Goal: Task Accomplishment & Management: Complete application form

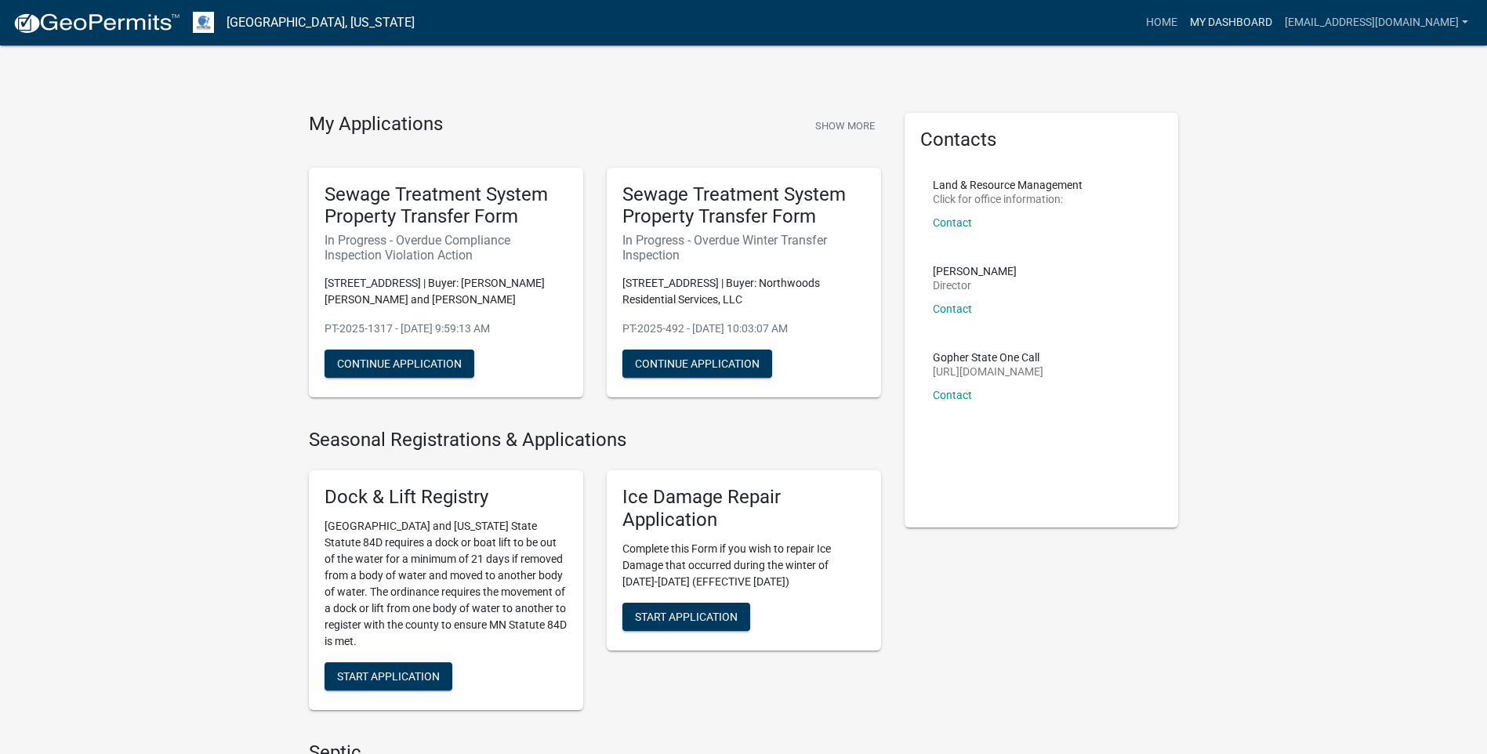
click at [1278, 24] on link "My Dashboard" at bounding box center [1230, 23] width 95 height 30
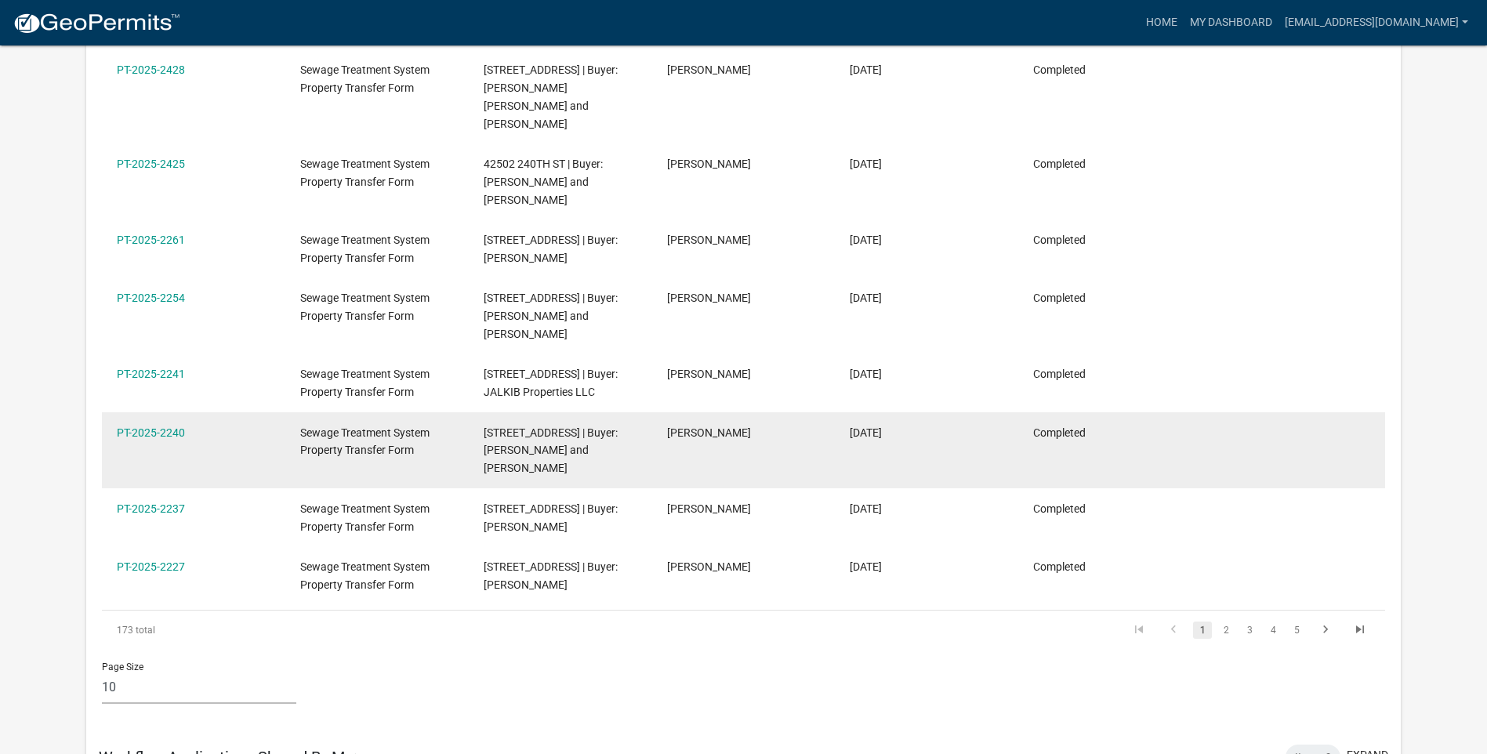
scroll to position [470, 0]
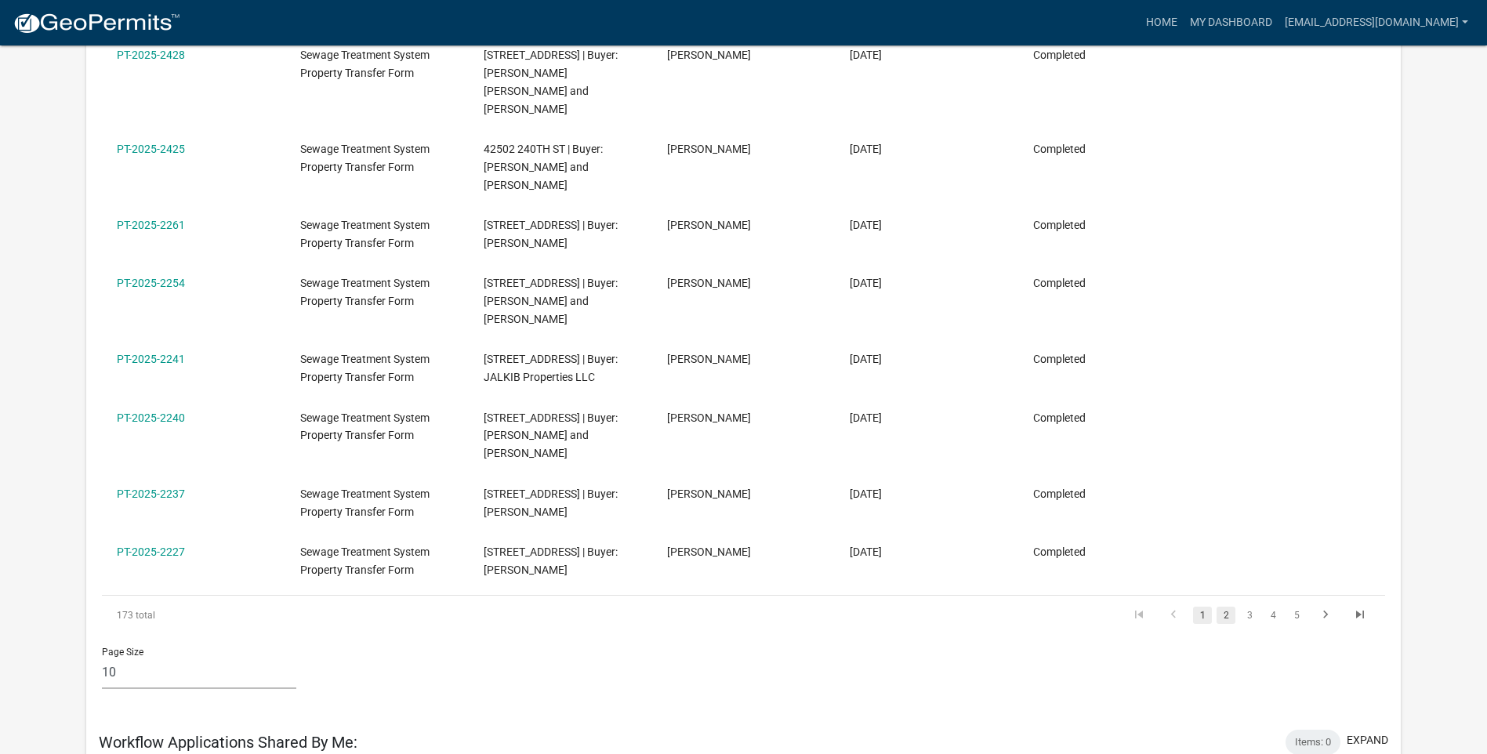
click at [1223, 607] on link "2" at bounding box center [1225, 615] width 19 height 17
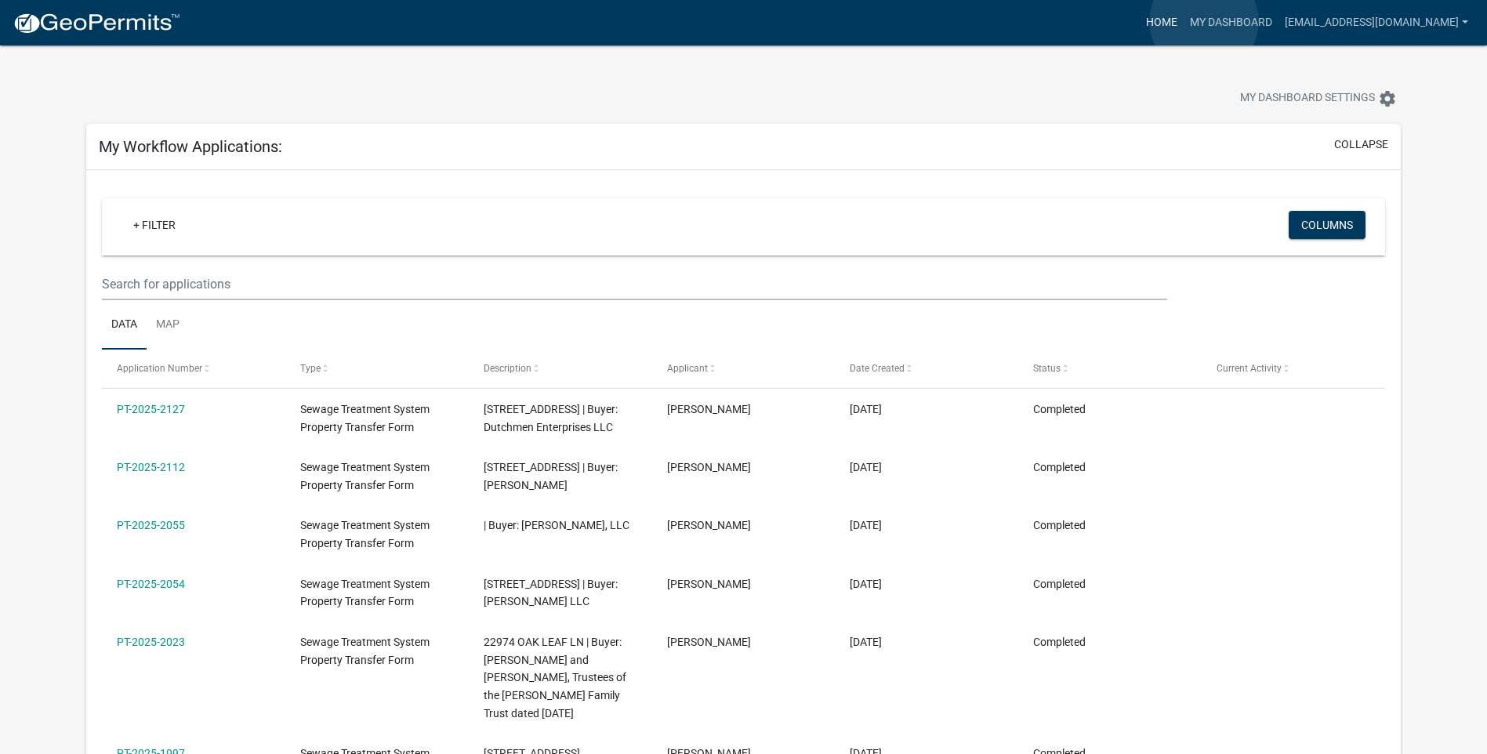
click at [1183, 21] on link "Home" at bounding box center [1162, 23] width 44 height 30
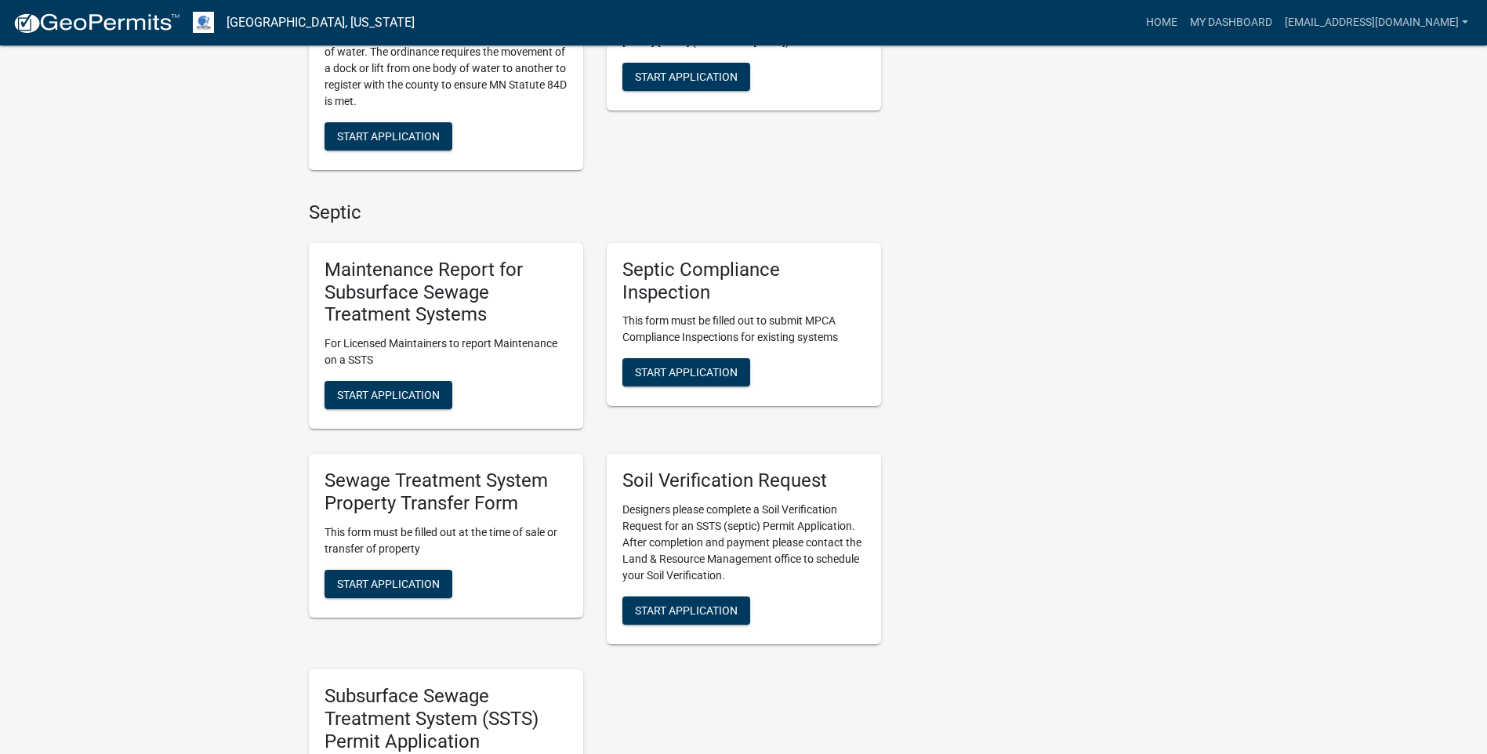
scroll to position [549, 0]
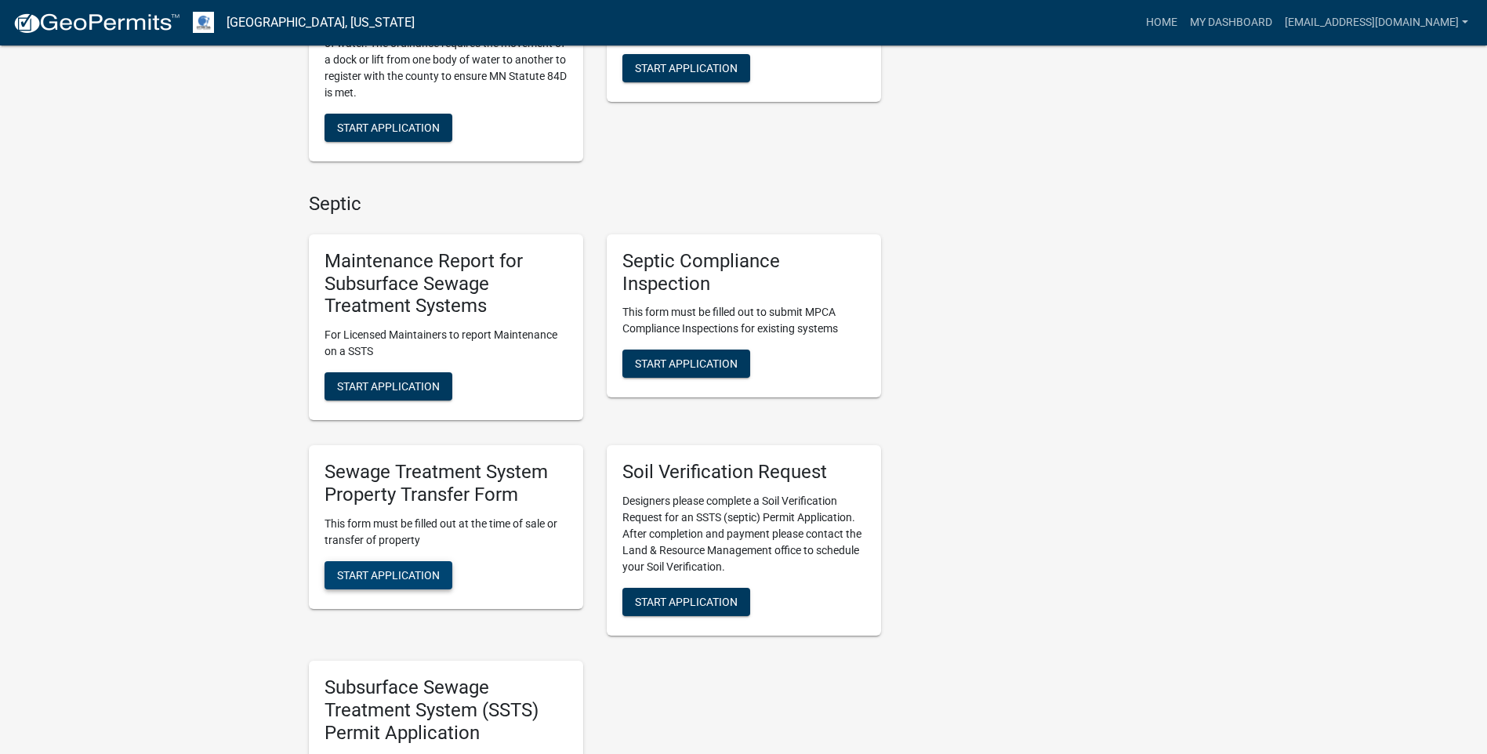
click at [411, 573] on span "Start Application" at bounding box center [388, 574] width 103 height 13
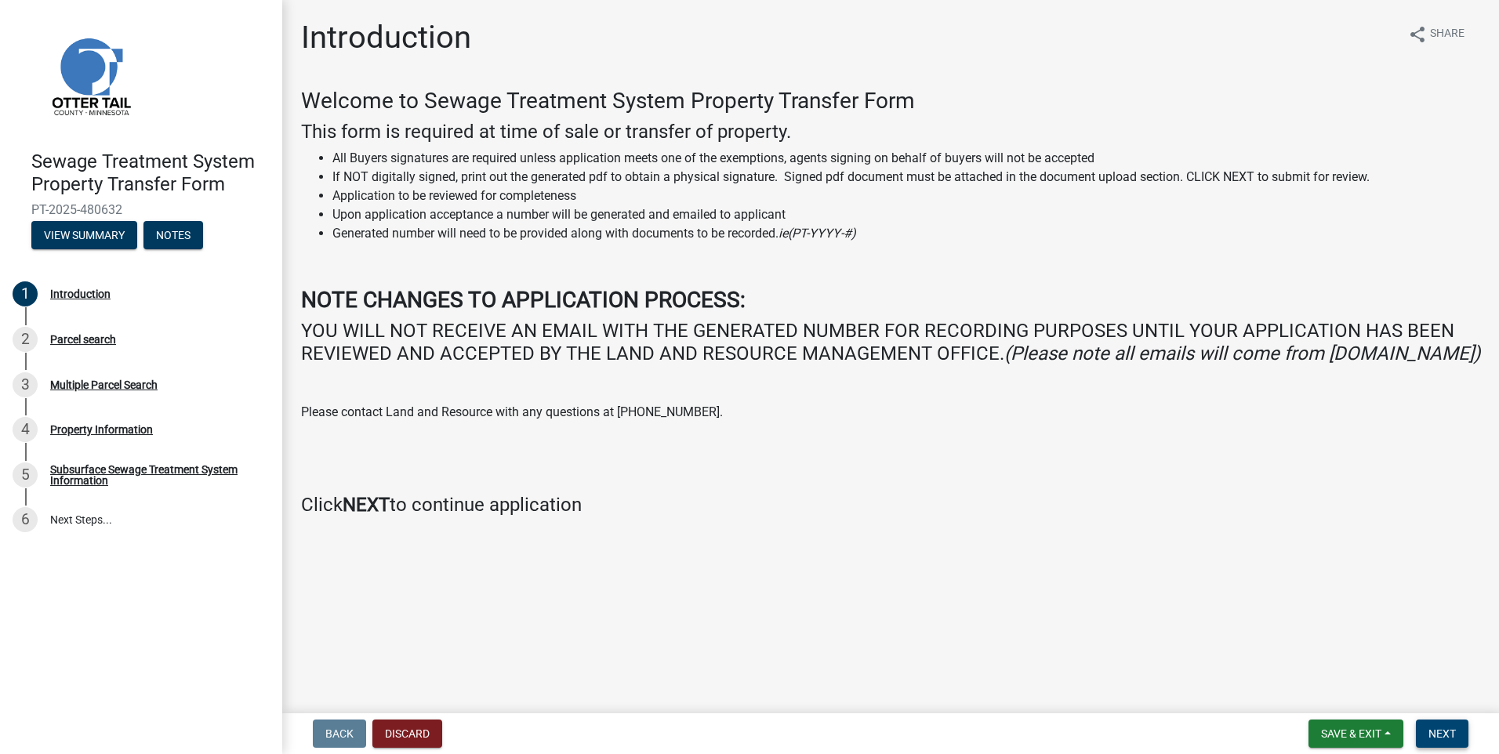
click at [1437, 736] on span "Next" at bounding box center [1441, 733] width 27 height 13
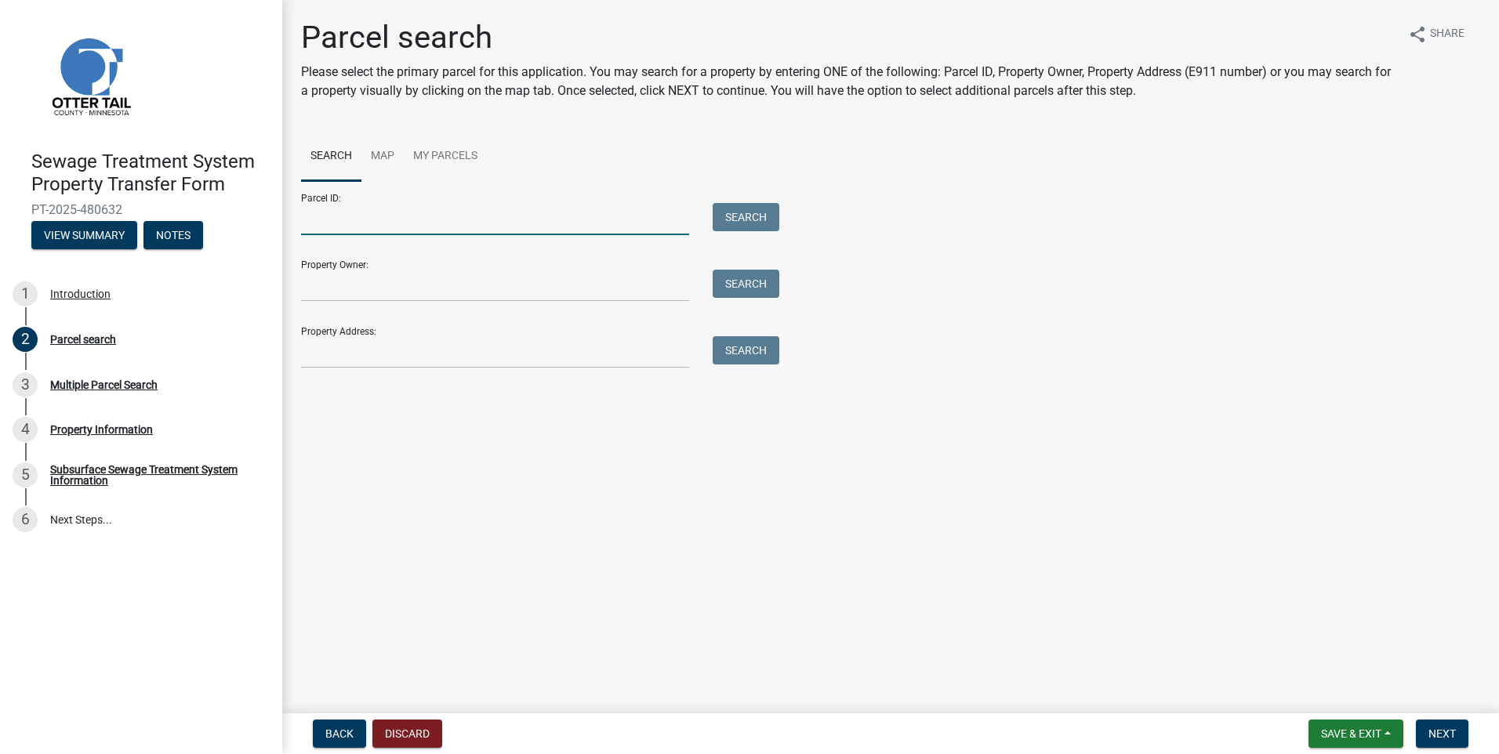
click at [510, 208] on input "Parcel ID:" at bounding box center [495, 219] width 388 height 32
type input "29000990817000"
drag, startPoint x: 747, startPoint y: 213, endPoint x: 741, endPoint y: 219, distance: 8.9
click at [745, 213] on button "Search" at bounding box center [745, 217] width 67 height 28
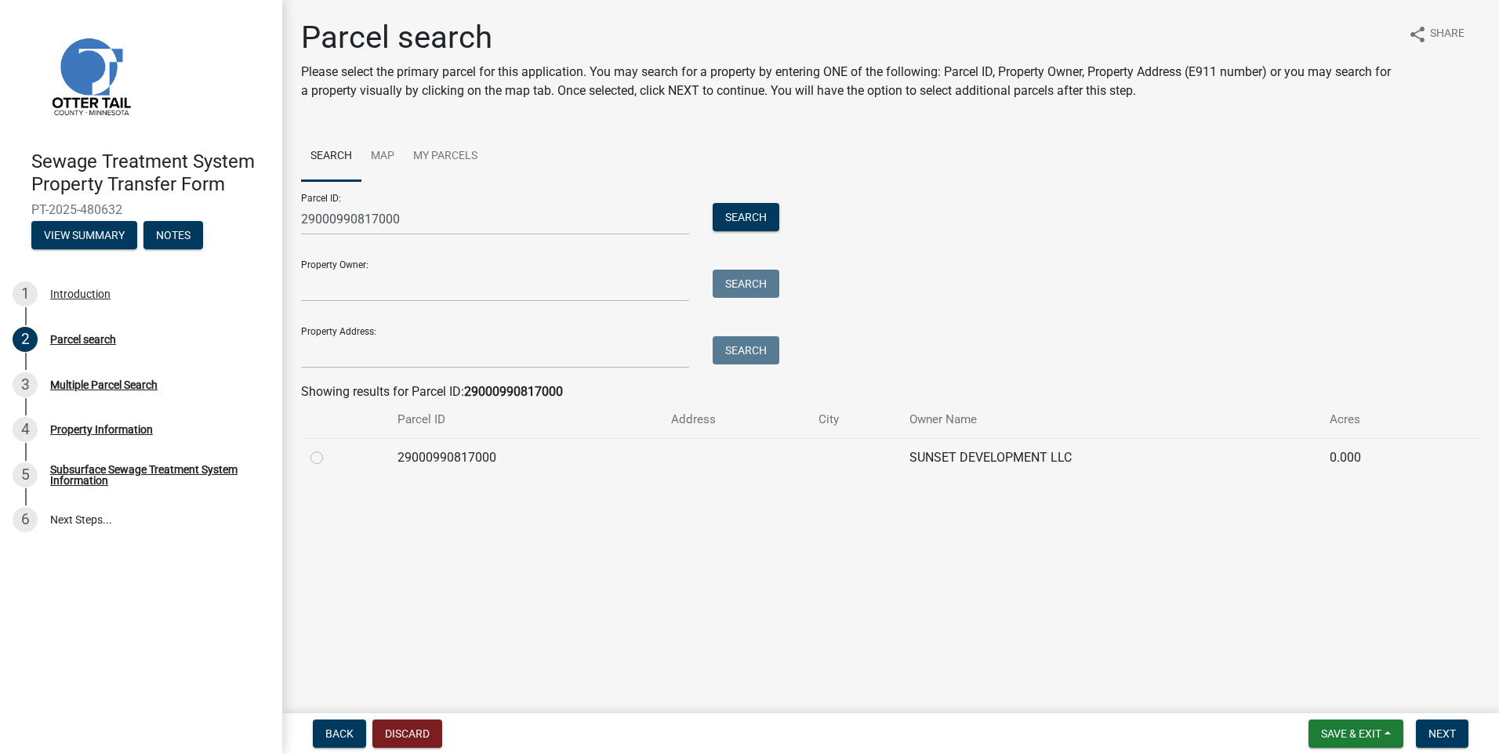
click at [329, 448] on label at bounding box center [329, 448] width 0 height 0
click at [329, 455] on input "radio" at bounding box center [334, 453] width 10 height 10
radio input "true"
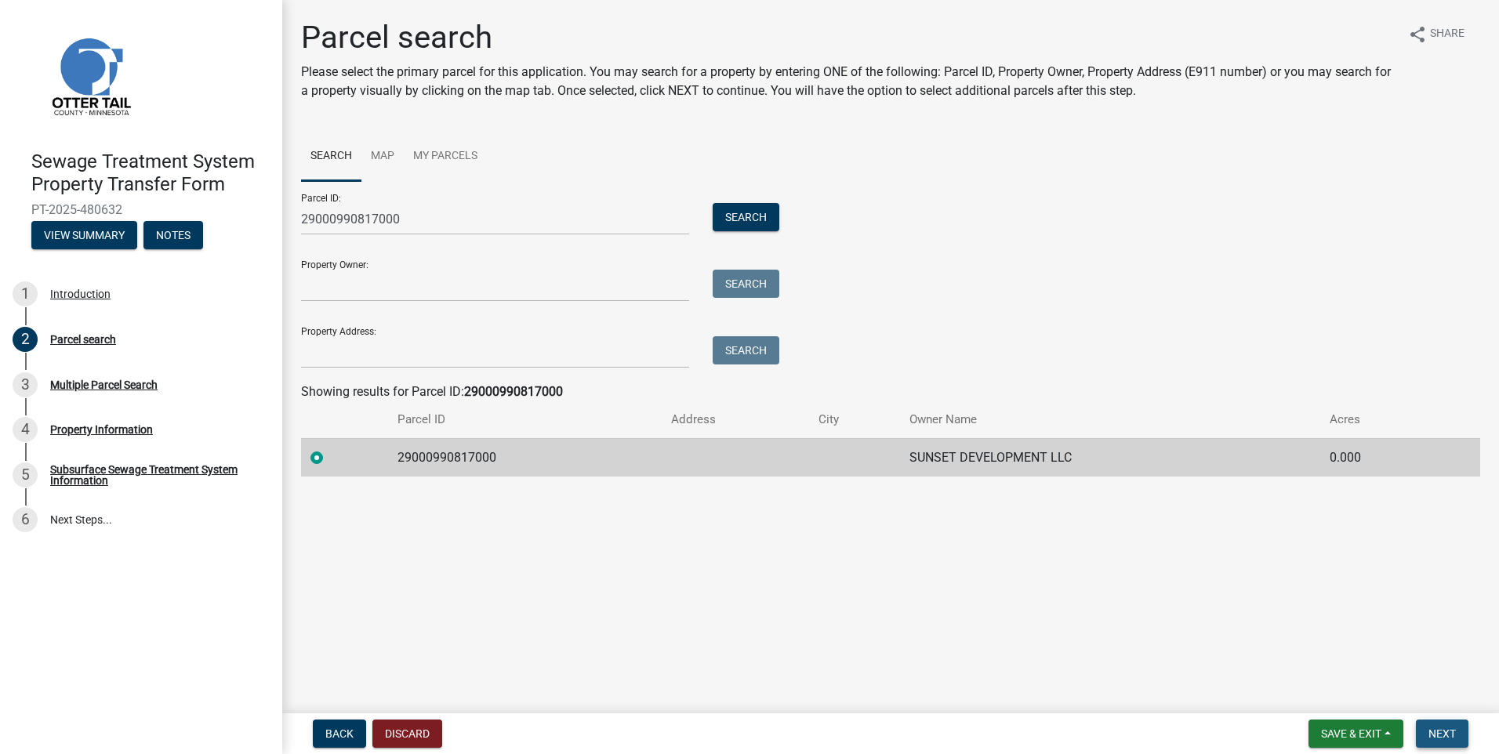
click at [1438, 736] on span "Next" at bounding box center [1441, 733] width 27 height 13
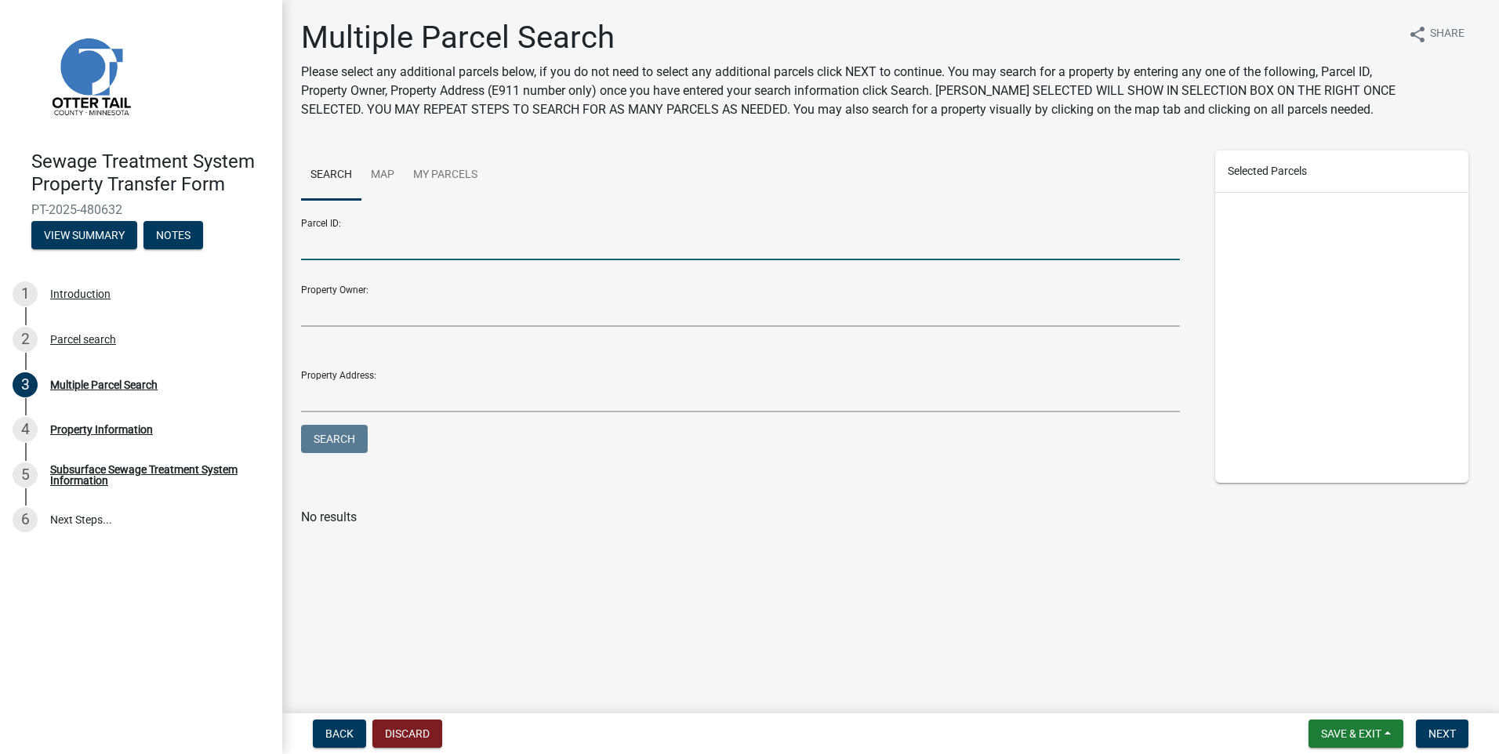
click at [335, 248] on input "Parcel ID:" at bounding box center [740, 244] width 879 height 32
type input "29000990816000"
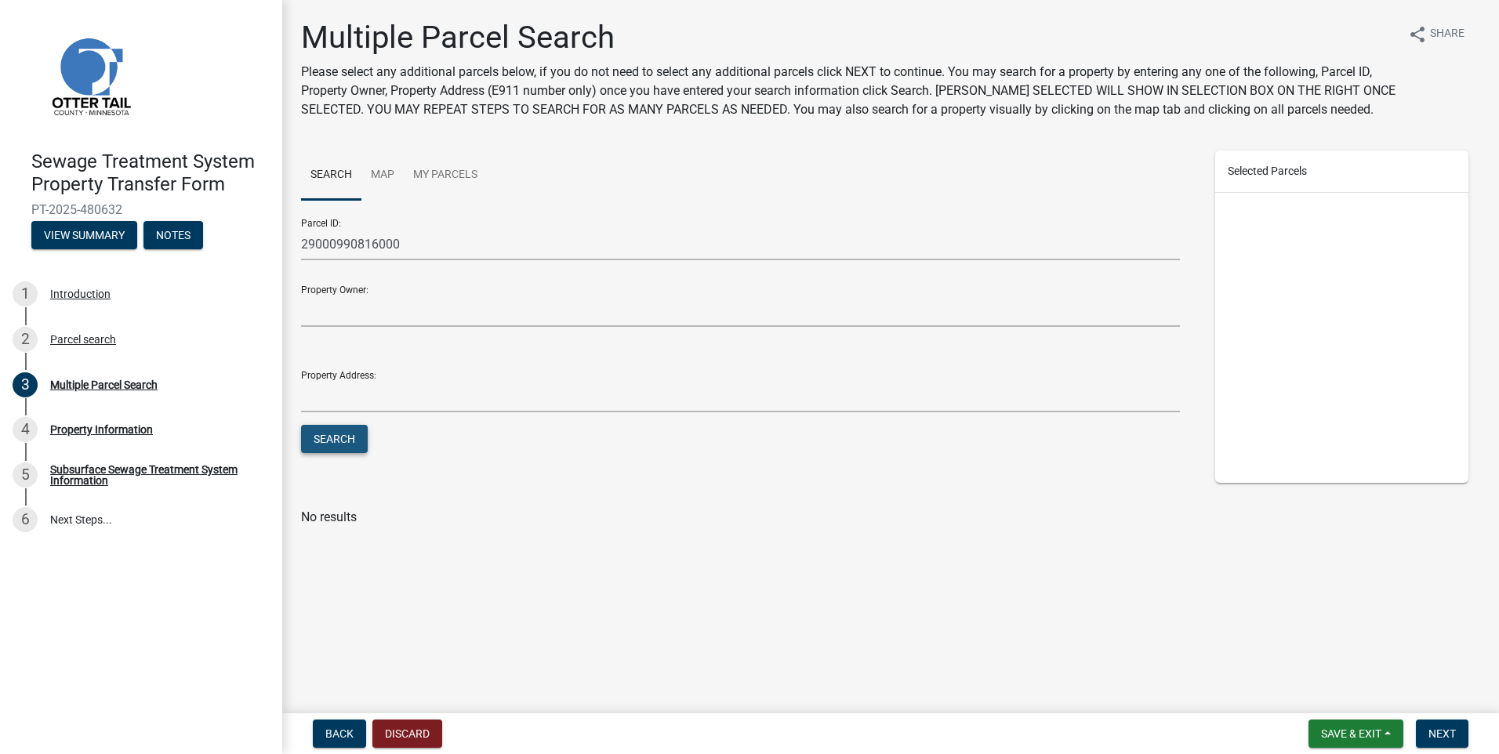
click at [342, 446] on button "Search" at bounding box center [334, 439] width 67 height 28
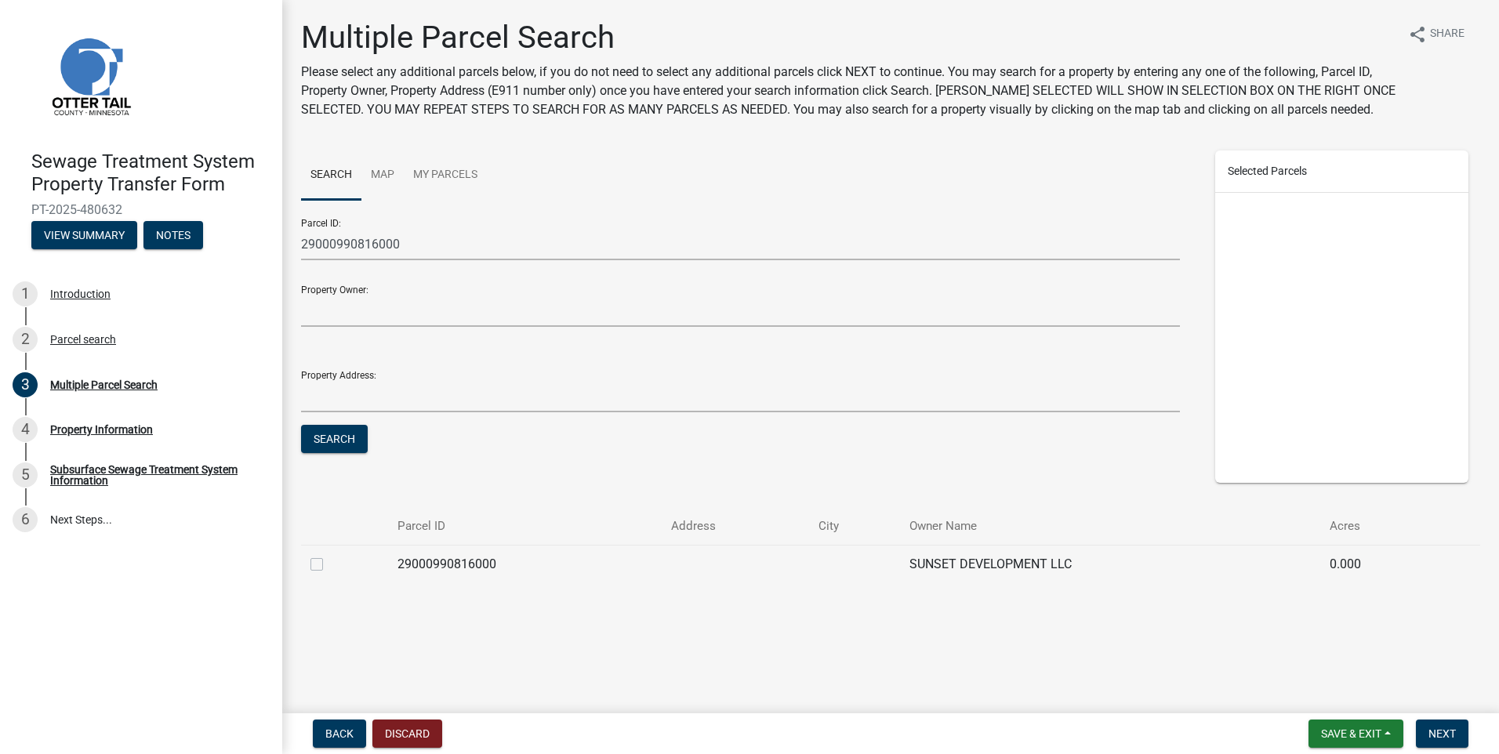
click at [323, 561] on div at bounding box center [344, 564] width 68 height 19
click at [329, 555] on label at bounding box center [329, 555] width 0 height 0
click at [329, 562] on input "checkbox" at bounding box center [334, 560] width 10 height 10
checkbox input "true"
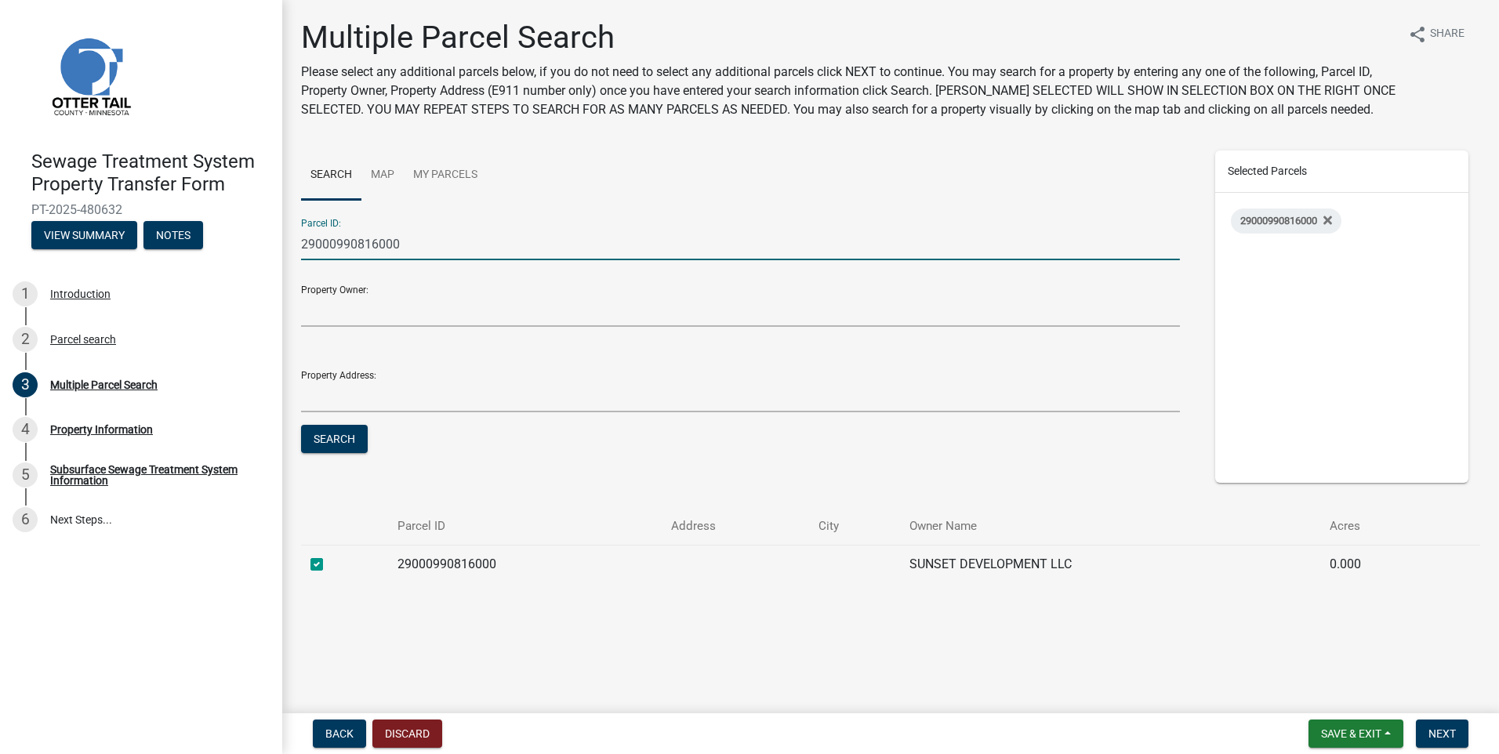
drag, startPoint x: 417, startPoint y: 245, endPoint x: 302, endPoint y: 238, distance: 115.4
click at [302, 238] on input "29000990816000" at bounding box center [740, 244] width 879 height 32
type input "29000991117000"
click at [325, 454] on form "Parcel ID: 29000991117000 Property Owner: Property Address: Search" at bounding box center [740, 331] width 879 height 251
click at [325, 440] on button "Search" at bounding box center [334, 439] width 67 height 28
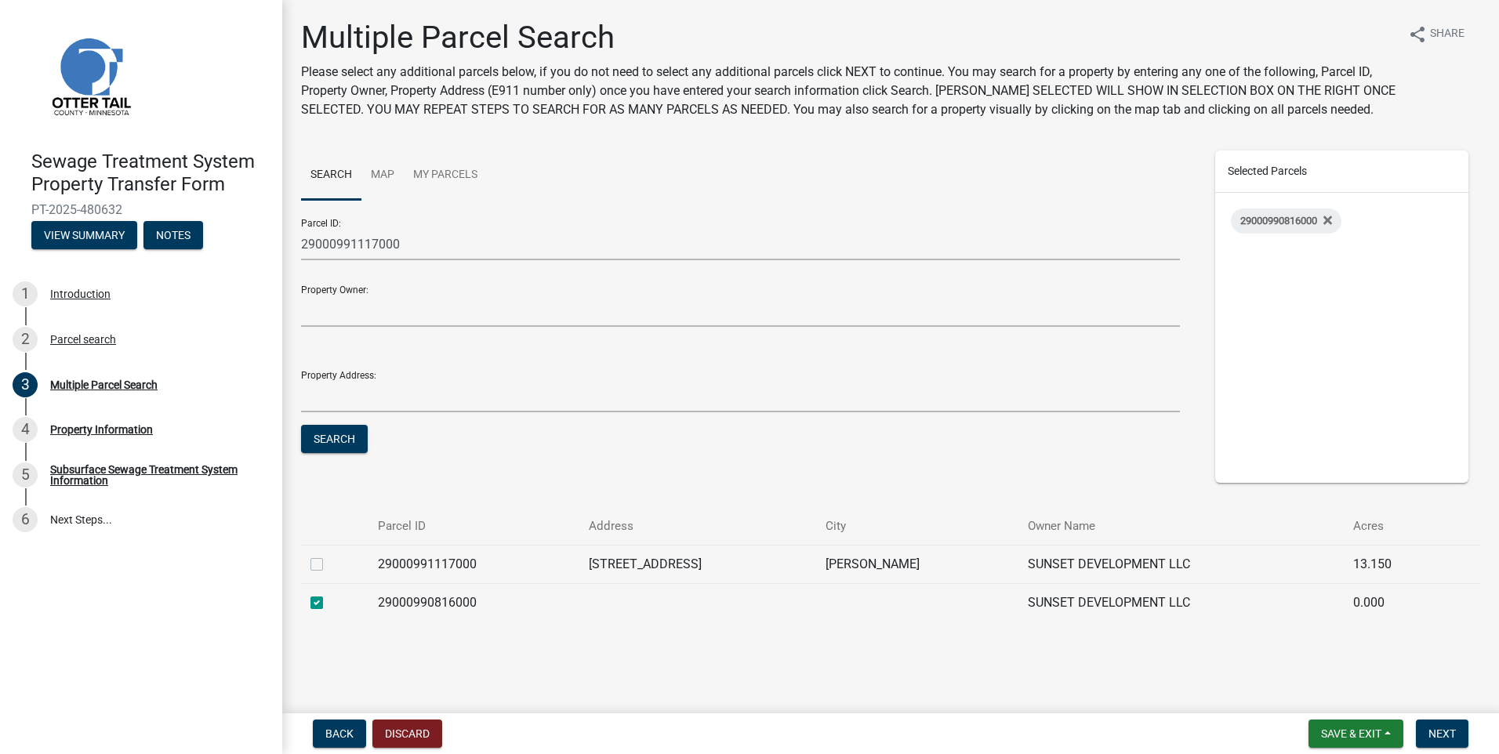
click at [329, 555] on label at bounding box center [329, 555] width 0 height 0
click at [329, 564] on input "checkbox" at bounding box center [334, 560] width 10 height 10
click at [329, 555] on label at bounding box center [329, 555] width 0 height 0
click at [329, 565] on input "checkbox" at bounding box center [334, 560] width 10 height 10
checkbox input "false"
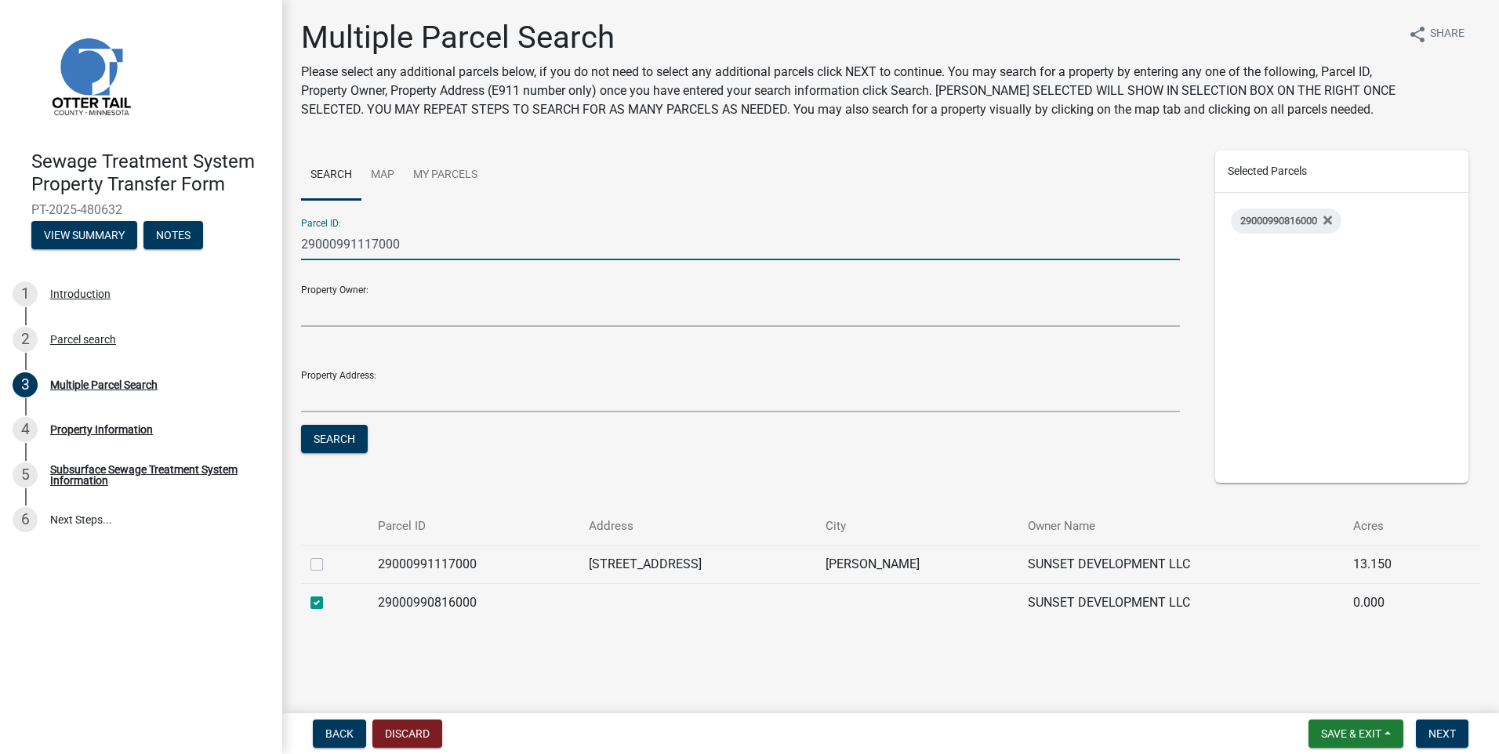
drag, startPoint x: 420, startPoint y: 247, endPoint x: 265, endPoint y: 256, distance: 155.4
click at [299, 245] on div "Parcel ID: 29000991117000 Property Owner: Property Address: Search" at bounding box center [740, 338] width 902 height 265
click at [320, 429] on button "Search" at bounding box center [334, 439] width 67 height 28
click at [329, 555] on label at bounding box center [329, 555] width 0 height 0
click at [329, 564] on input "checkbox" at bounding box center [334, 560] width 10 height 10
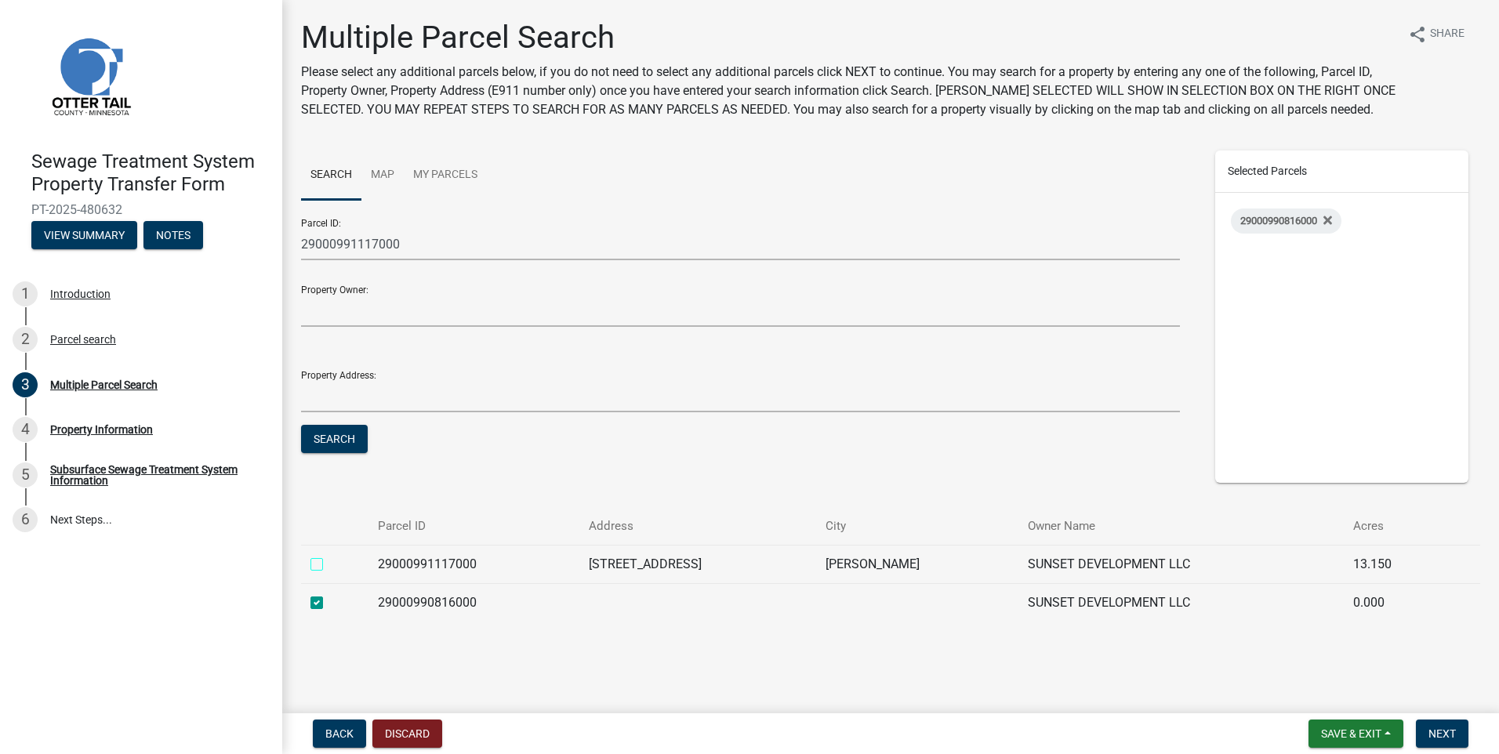
checkbox input "true"
click at [1434, 738] on span "Next" at bounding box center [1441, 733] width 27 height 13
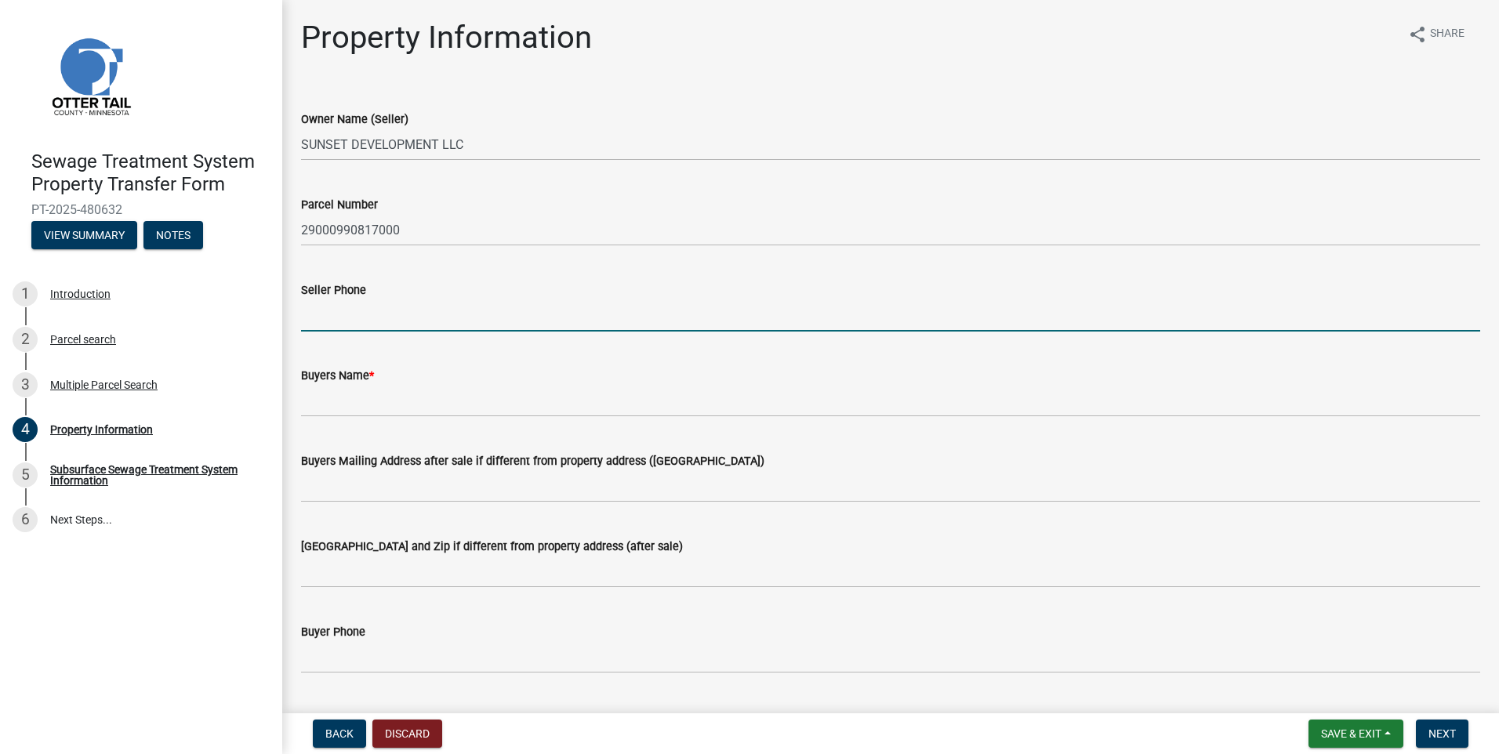
click at [368, 321] on input "Seller Phone" at bounding box center [890, 315] width 1179 height 32
type input "2182820116"
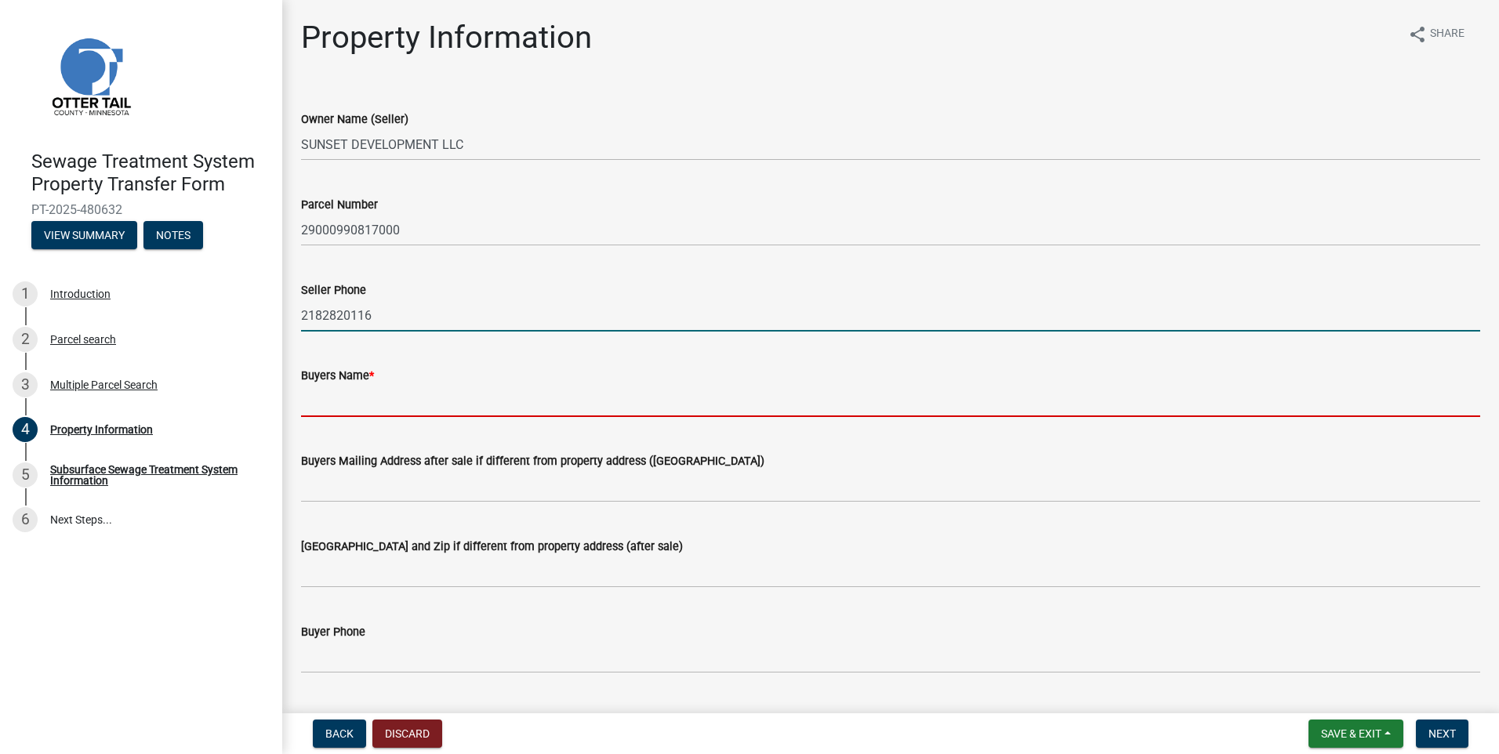
click at [329, 409] on input "Buyers Name *" at bounding box center [890, 401] width 1179 height 32
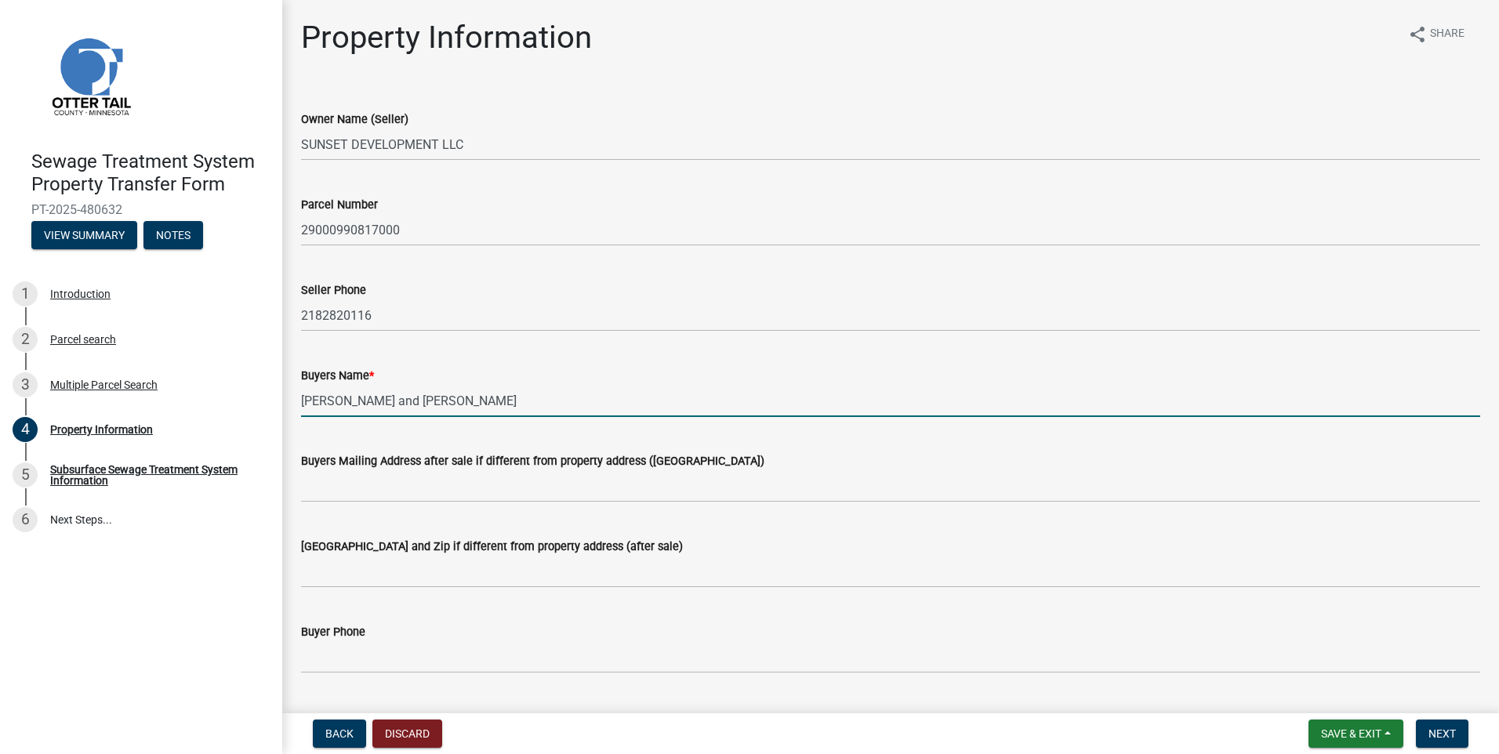
type input "[PERSON_NAME] and [PERSON_NAME]"
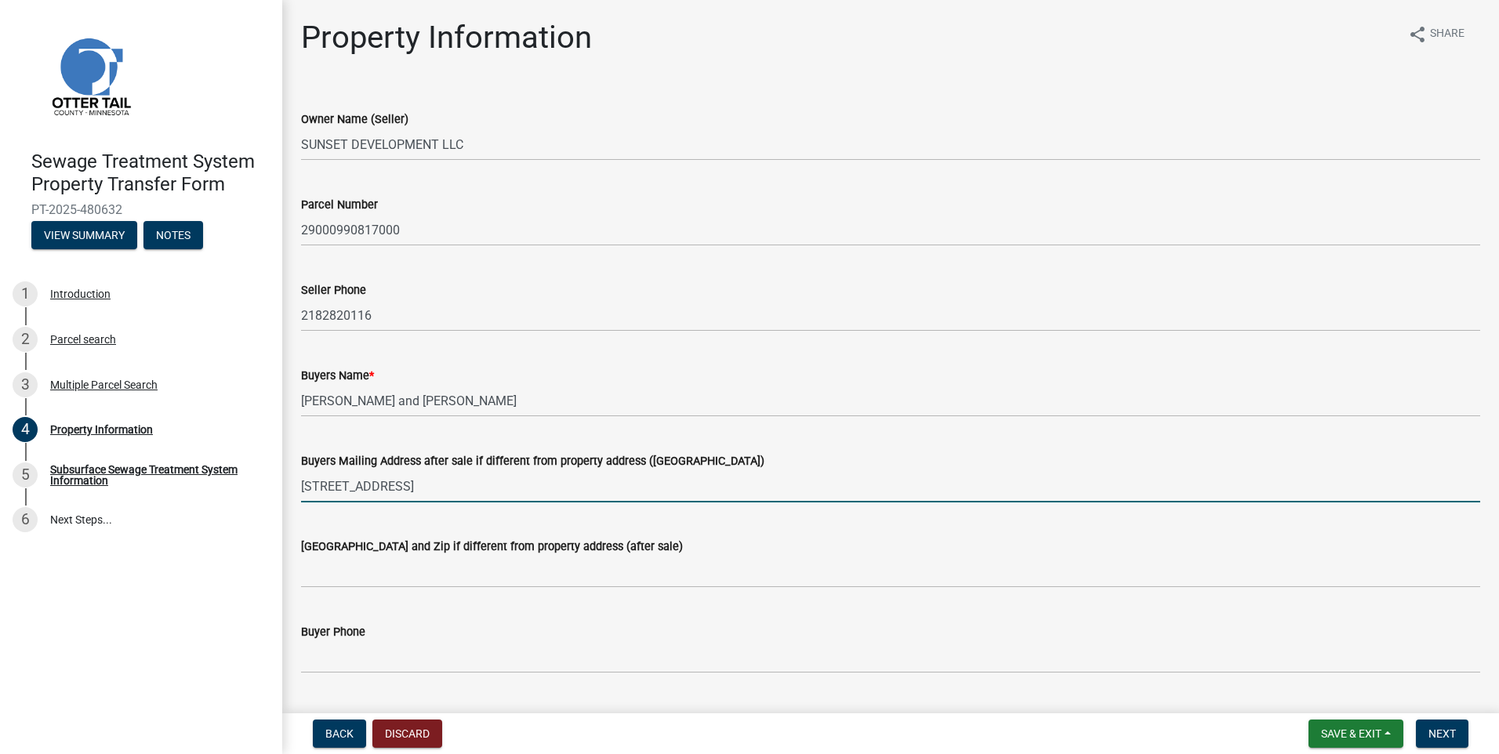
type input "[STREET_ADDRESS]"
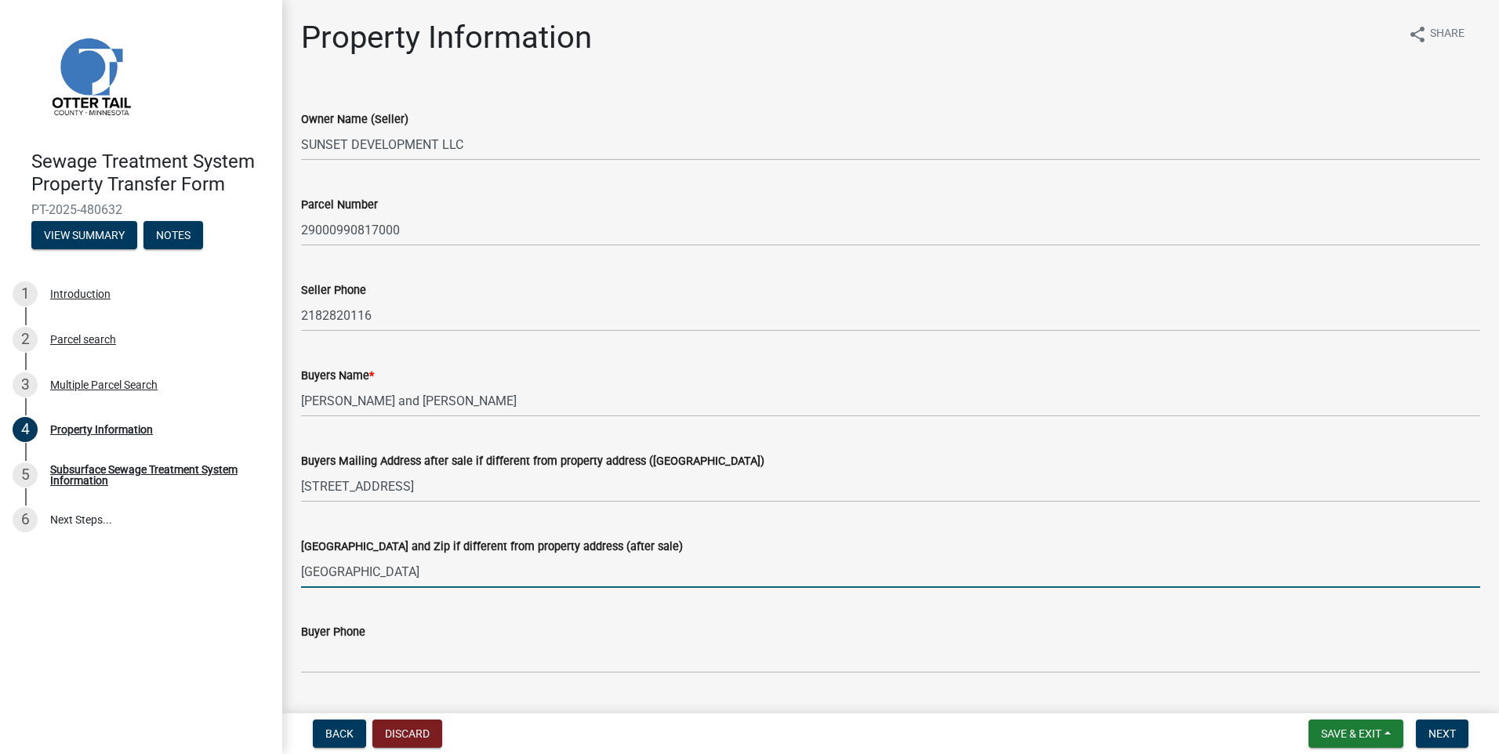
type input "[GEOGRAPHIC_DATA]"
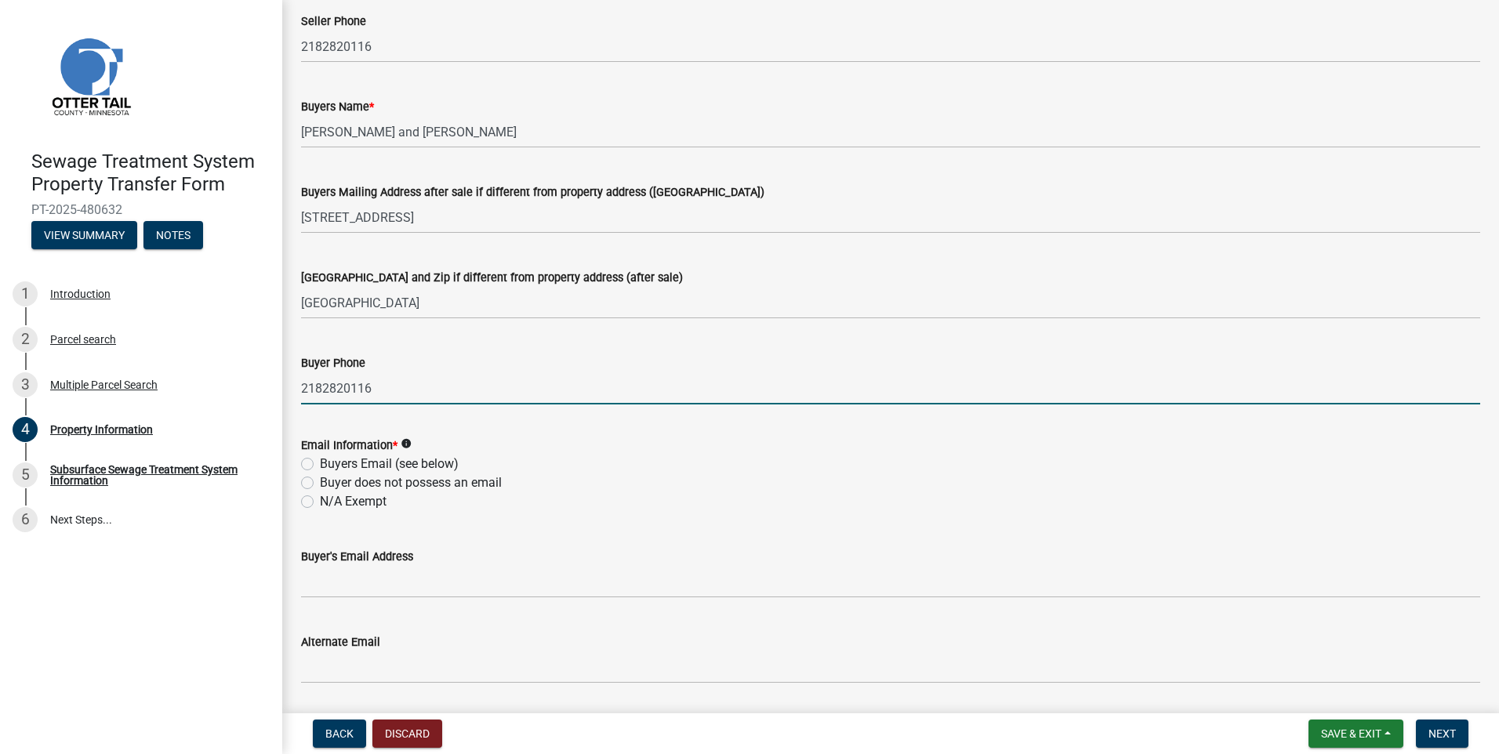
scroll to position [313, 0]
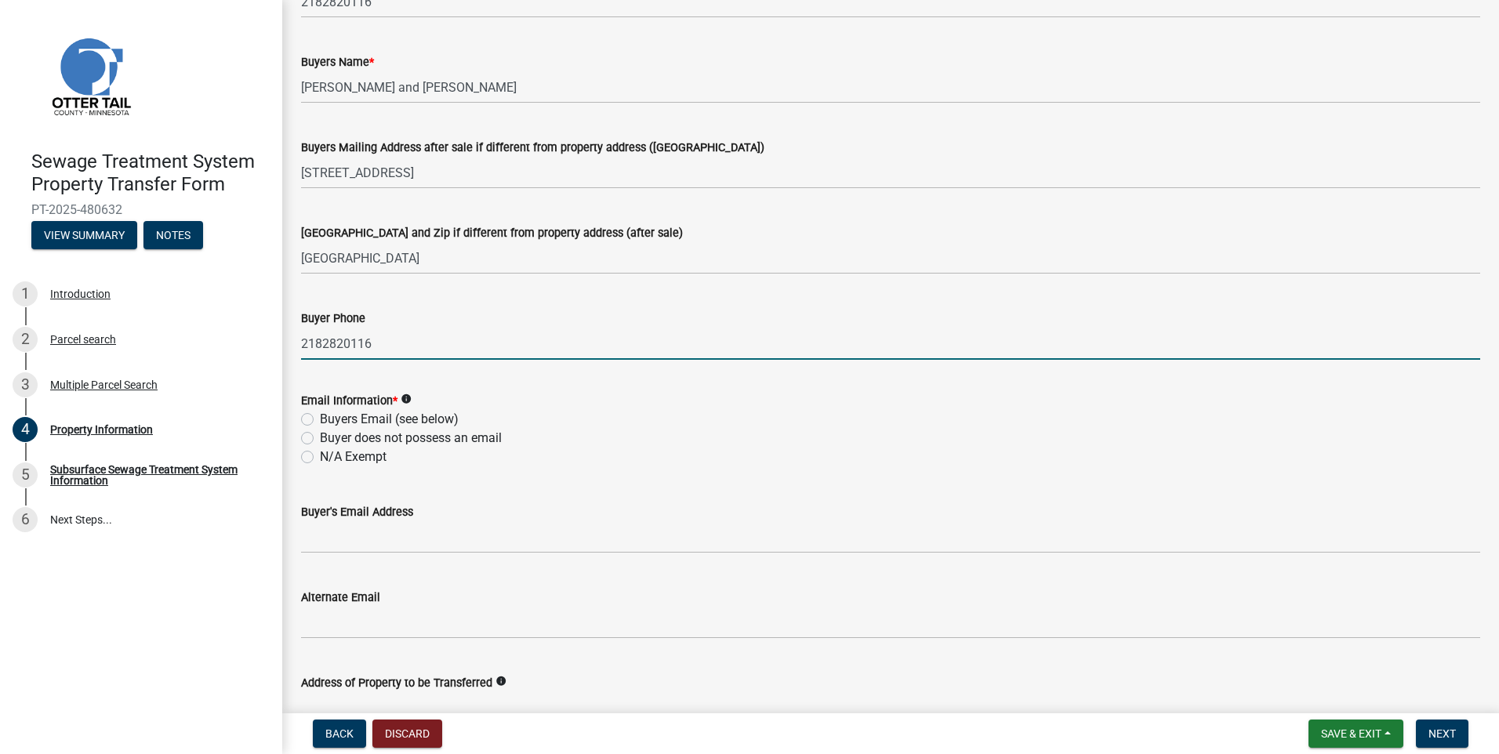
type input "2182820116"
click at [320, 459] on label "N/A Exempt" at bounding box center [353, 457] width 67 height 19
click at [320, 458] on input "N/A Exempt" at bounding box center [325, 453] width 10 height 10
radio input "true"
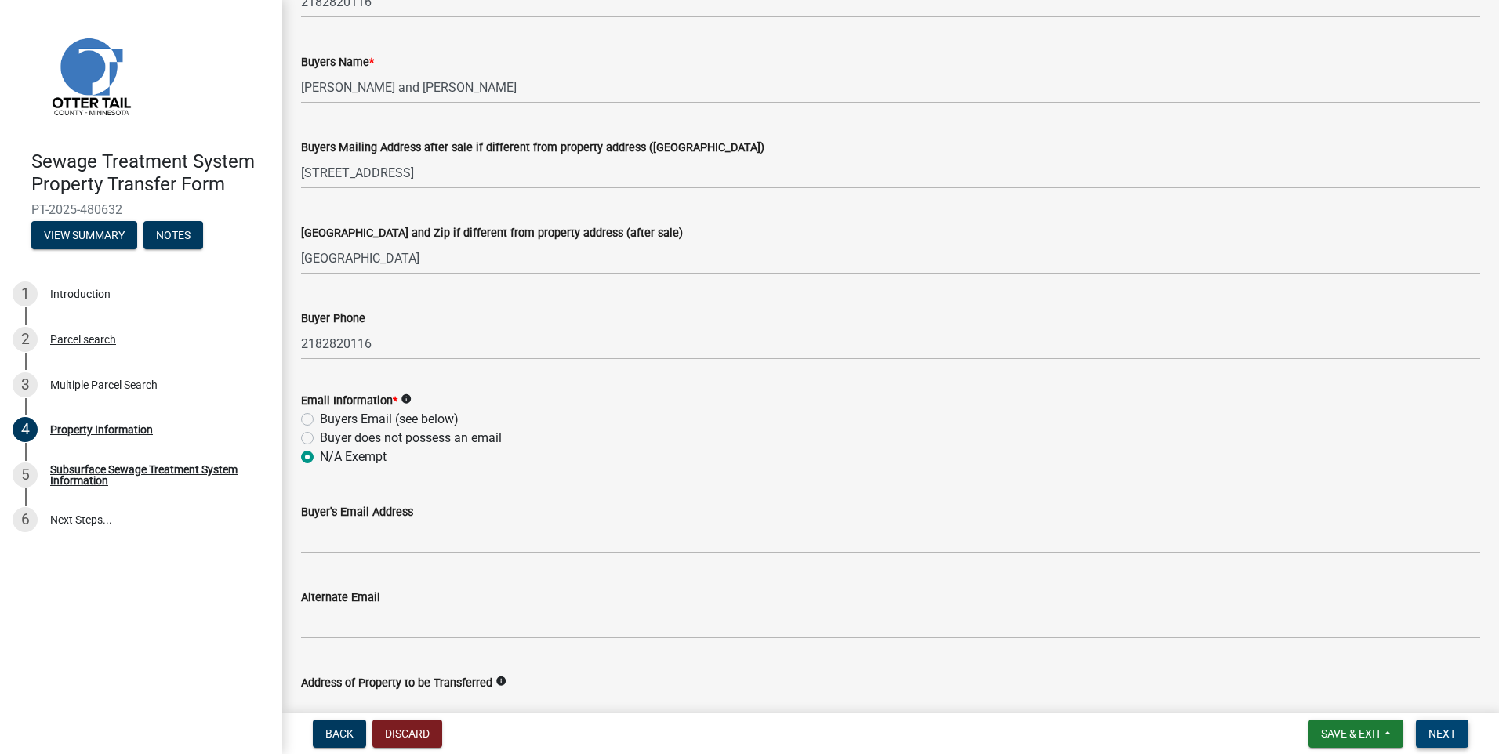
click at [1430, 740] on span "Next" at bounding box center [1441, 733] width 27 height 13
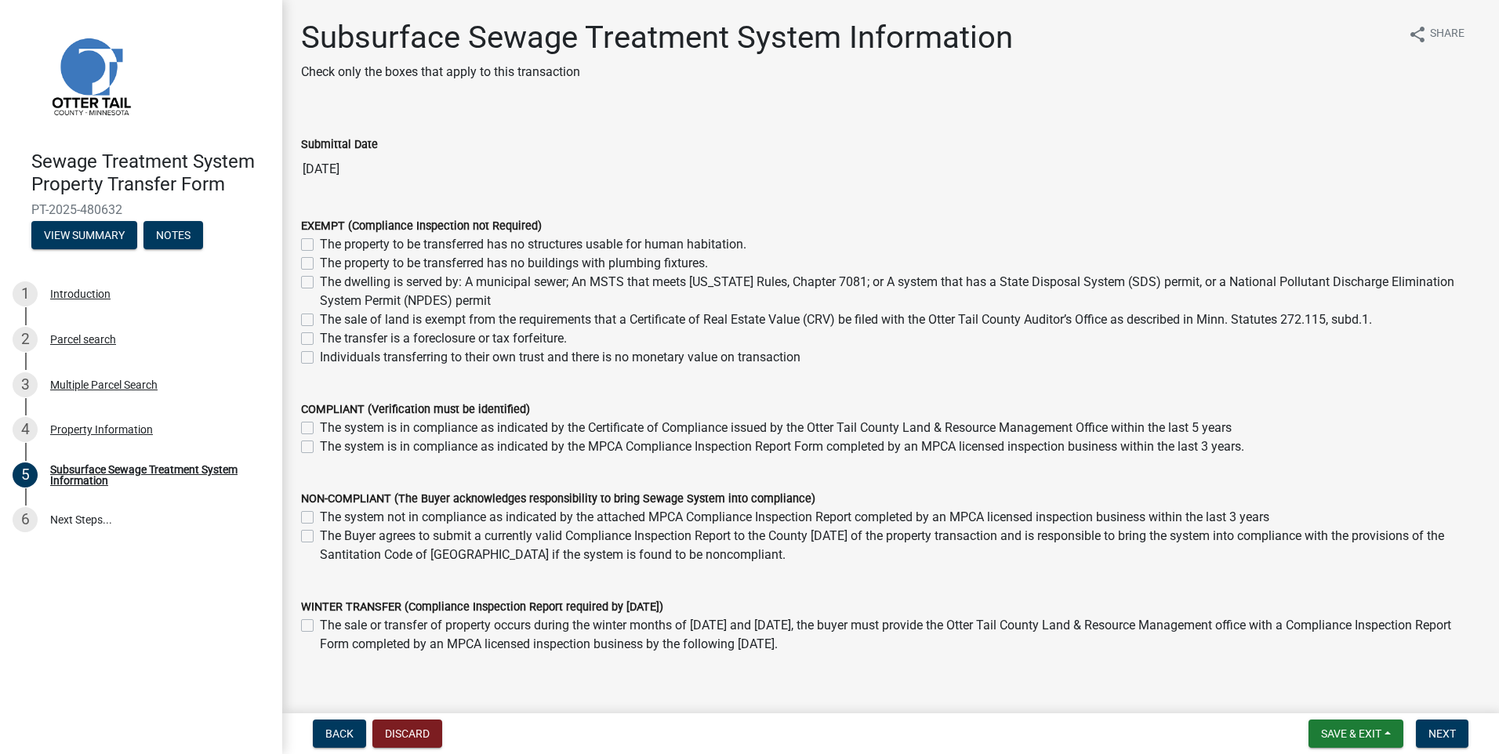
click at [320, 318] on label "The sale of land is exempt from the requirements that a Certificate of Real Est…" at bounding box center [846, 319] width 1052 height 19
click at [320, 318] on input "The sale of land is exempt from the requirements that a Certificate of Real Est…" at bounding box center [325, 315] width 10 height 10
checkbox input "true"
checkbox input "false"
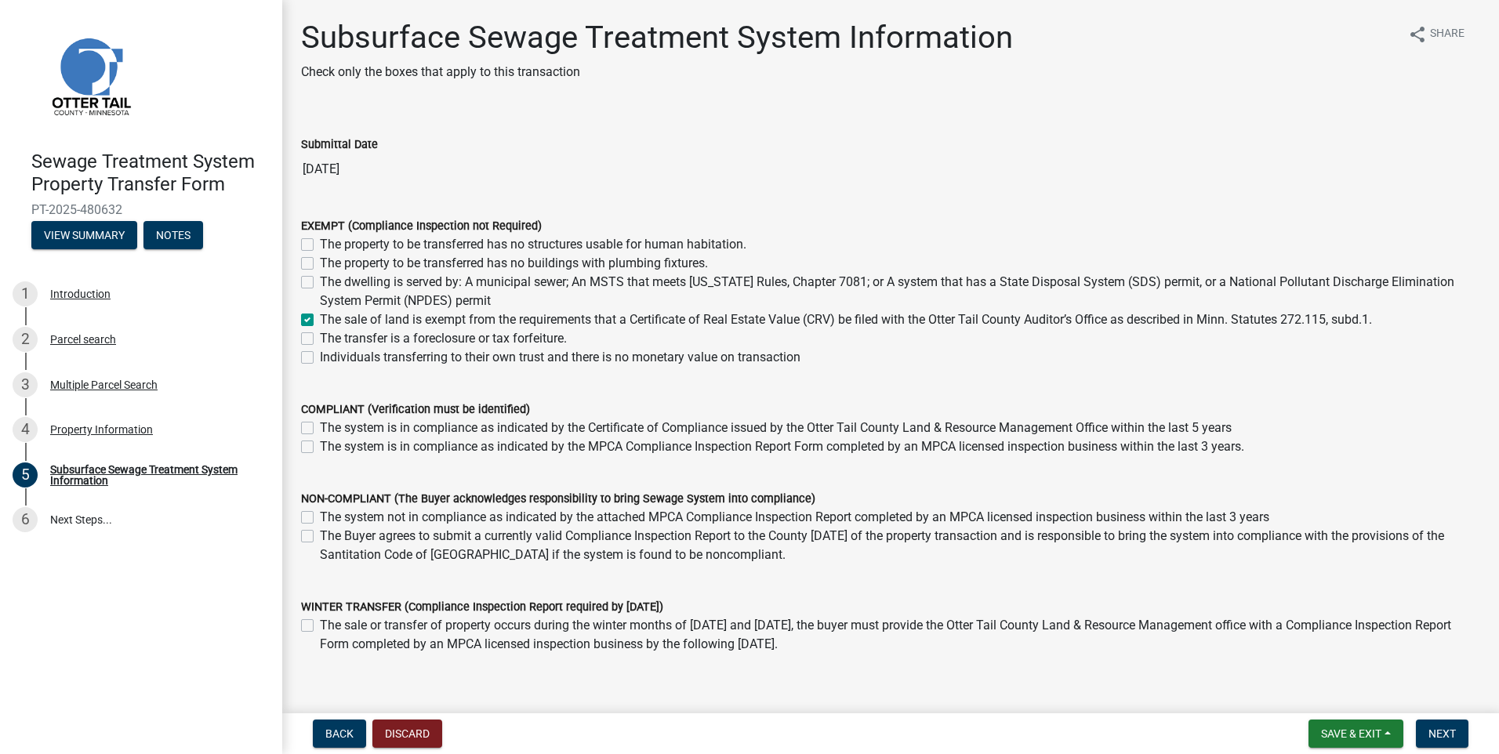
checkbox input "false"
checkbox input "true"
checkbox input "false"
click at [1431, 731] on span "Next" at bounding box center [1441, 733] width 27 height 13
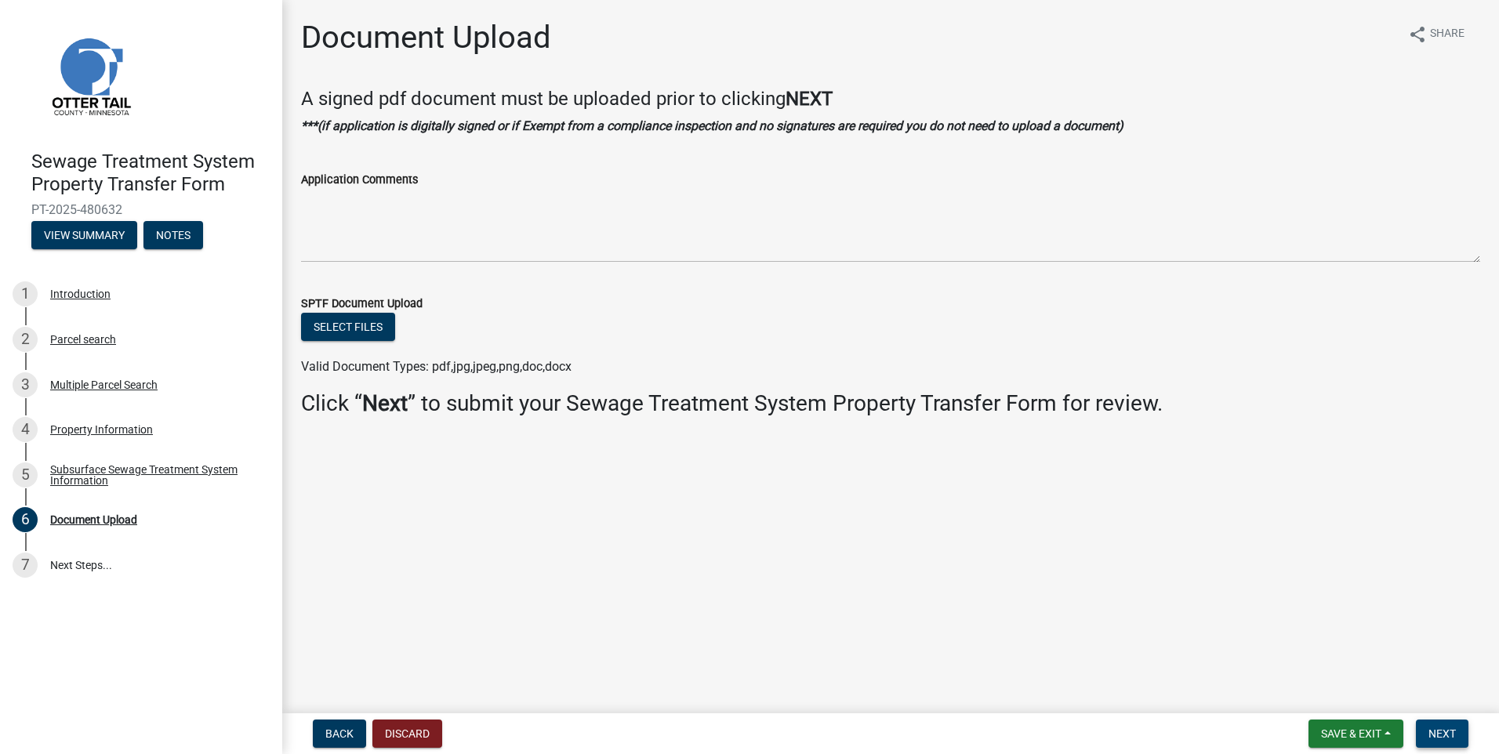
click at [1452, 734] on span "Next" at bounding box center [1441, 733] width 27 height 13
